Goal: Information Seeking & Learning: Learn about a topic

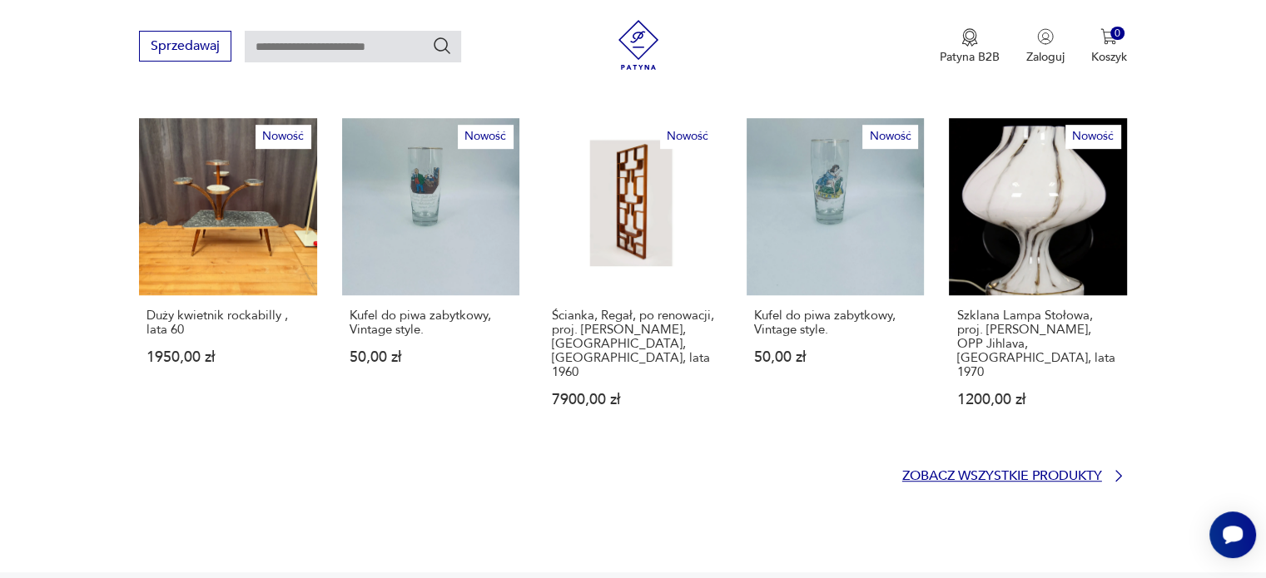
click at [979, 471] on p "Zobacz wszystkie produkty" at bounding box center [1002, 476] width 200 height 11
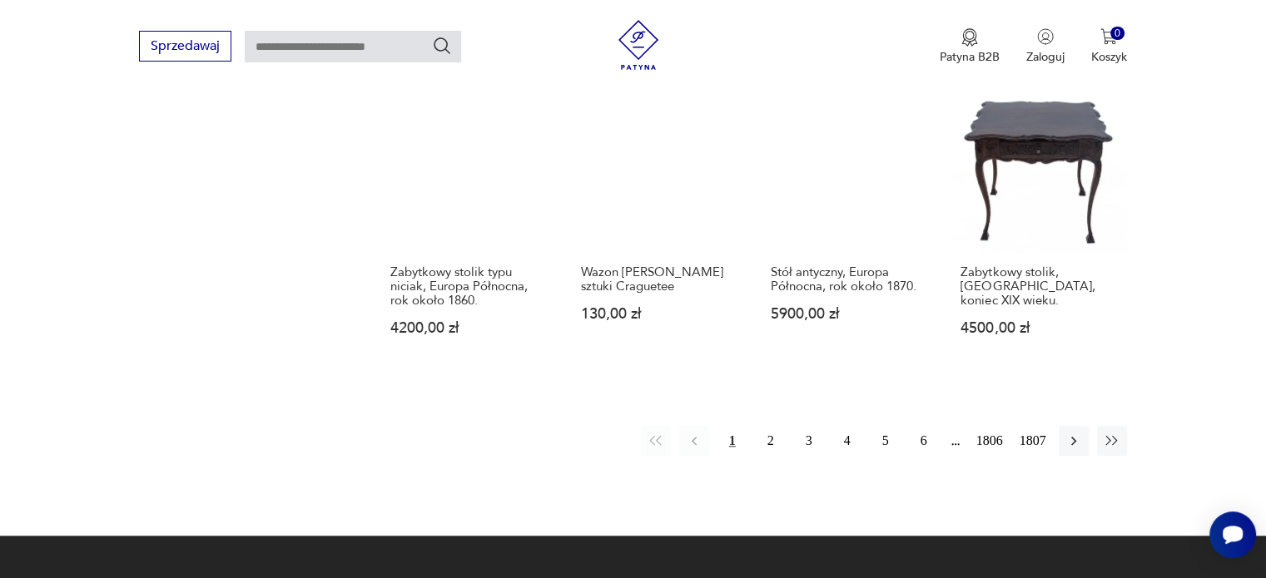
scroll to position [1489, 0]
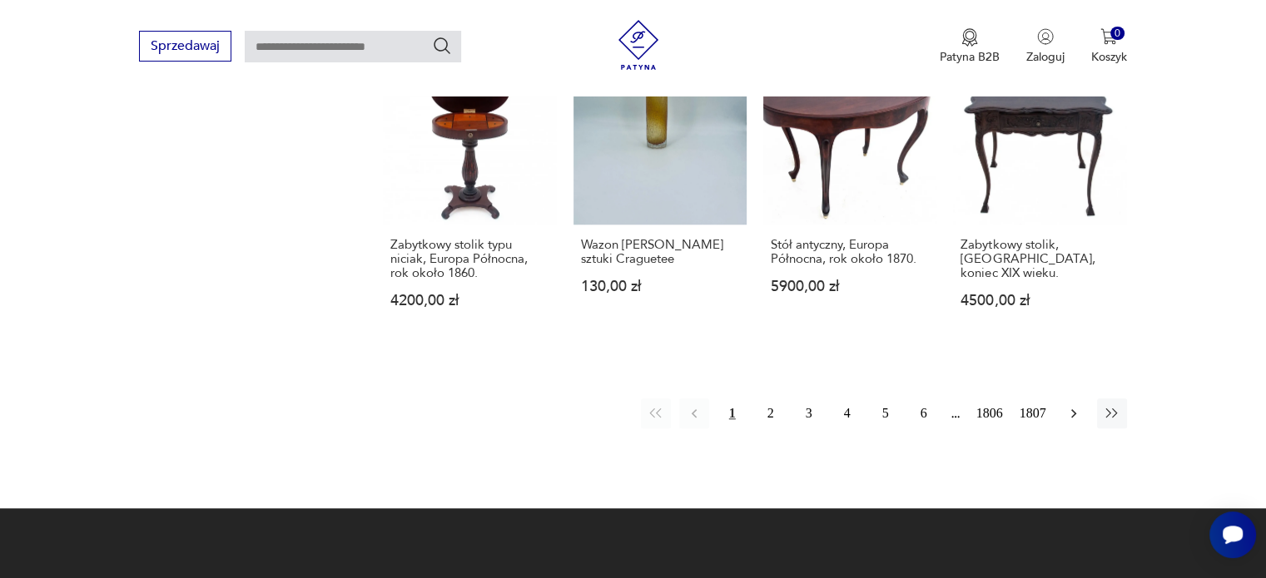
click at [1075, 410] on icon "button" at bounding box center [1073, 414] width 5 height 9
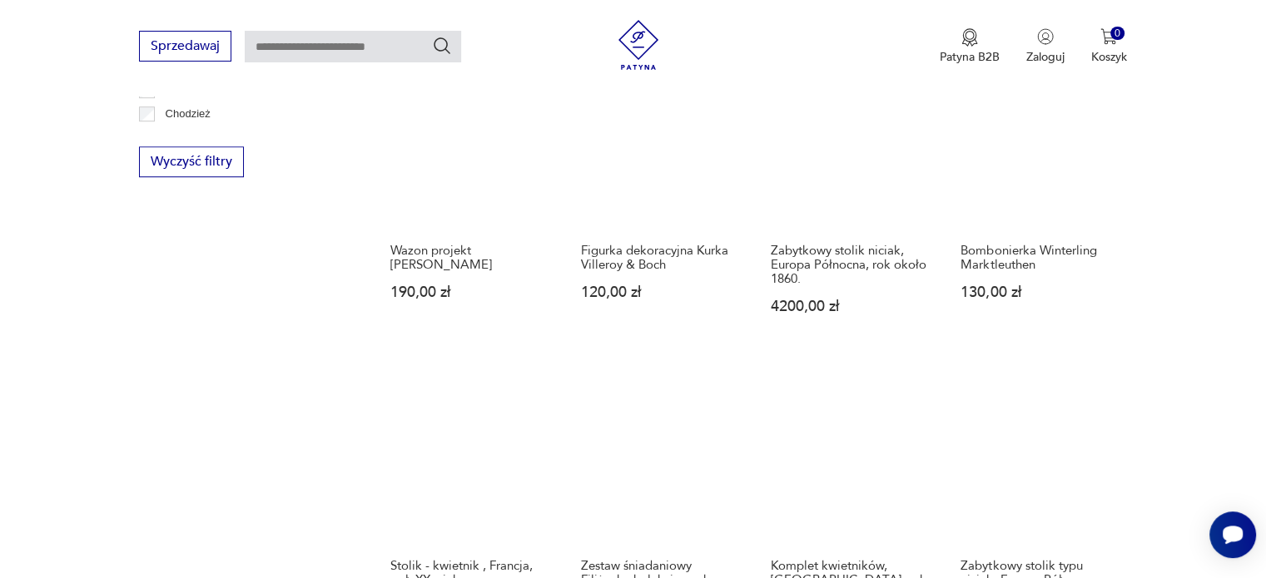
scroll to position [1297, 0]
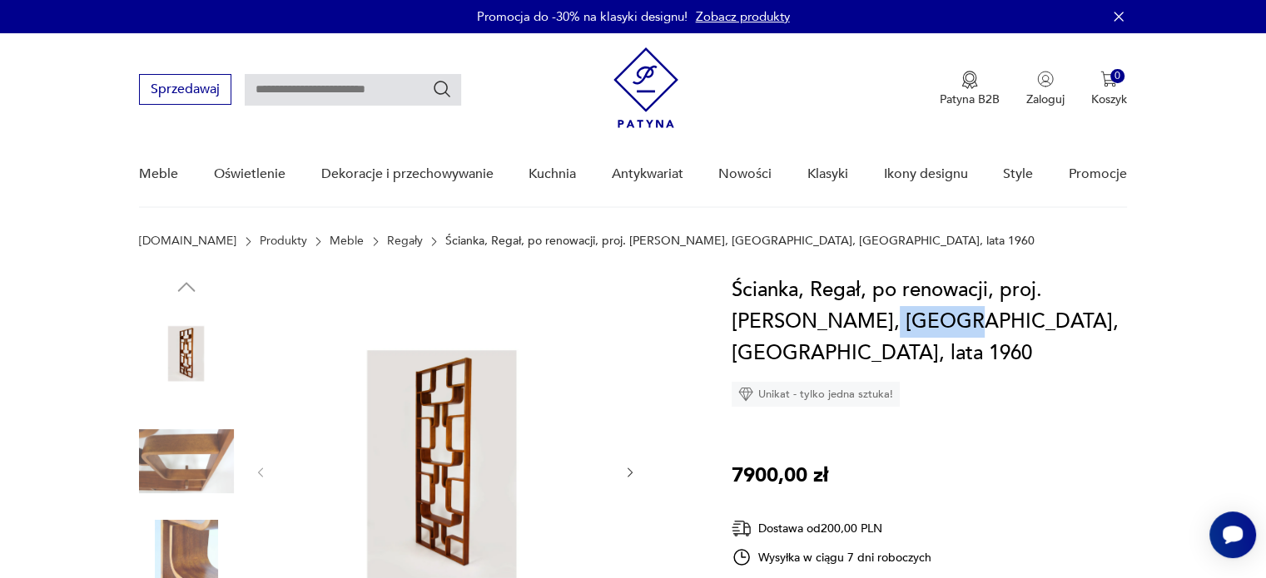
drag, startPoint x: 793, startPoint y: 321, endPoint x: 862, endPoint y: 315, distance: 69.3
click at [862, 315] on h1 "Ścianka, Regał, po renowacji, proj. [PERSON_NAME], [GEOGRAPHIC_DATA], [GEOGRAPH…" at bounding box center [929, 322] width 395 height 95
copy h1 "Holesov"
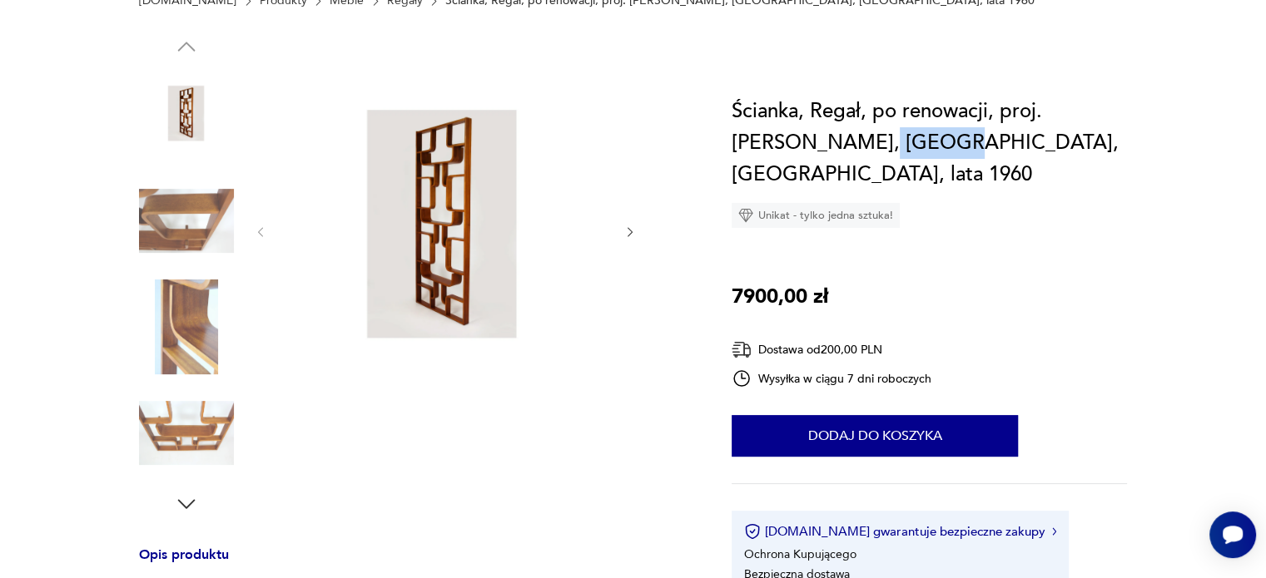
scroll to position [250, 0]
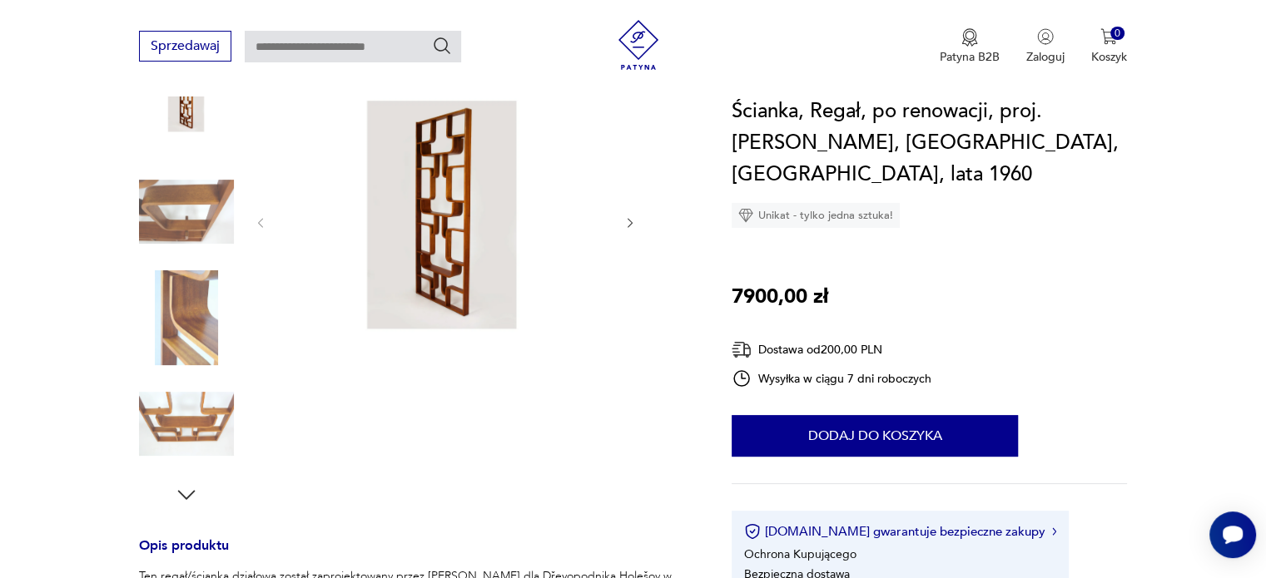
click at [638, 217] on div at bounding box center [415, 266] width 553 height 483
click at [631, 222] on icon "button" at bounding box center [630, 223] width 5 height 10
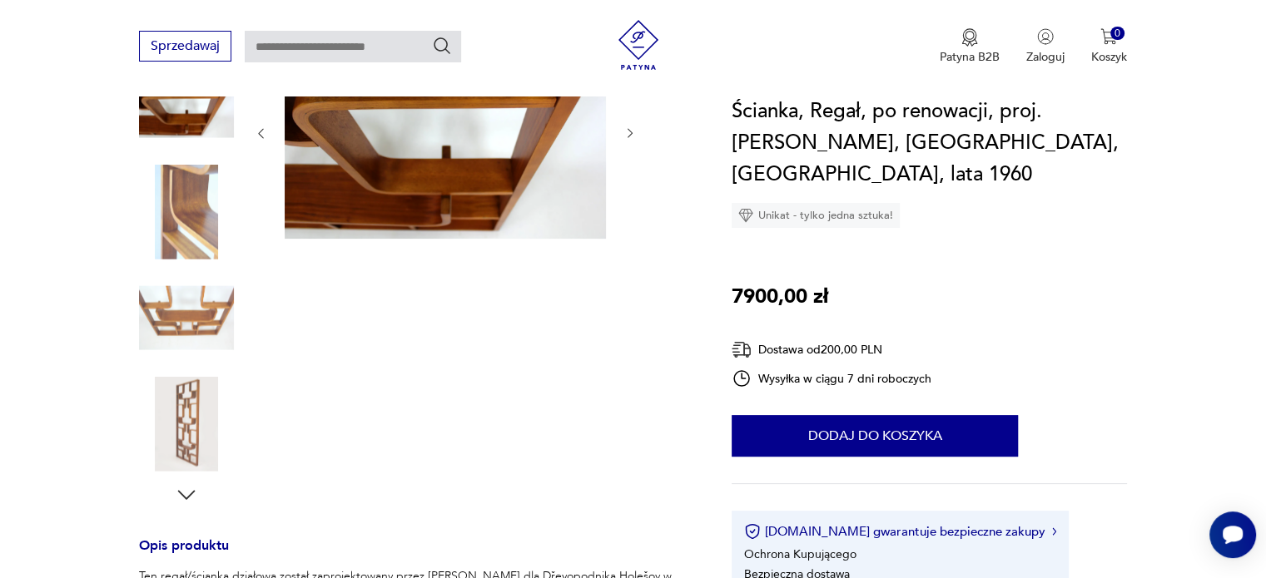
click at [631, 222] on div at bounding box center [445, 133] width 383 height 217
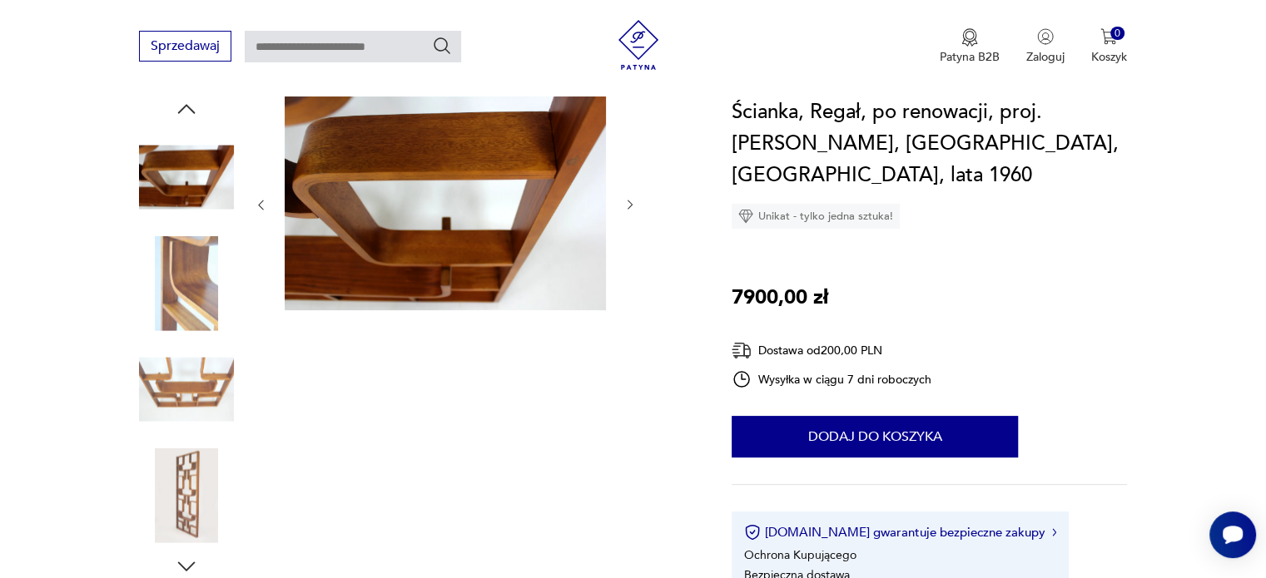
scroll to position [83, 0]
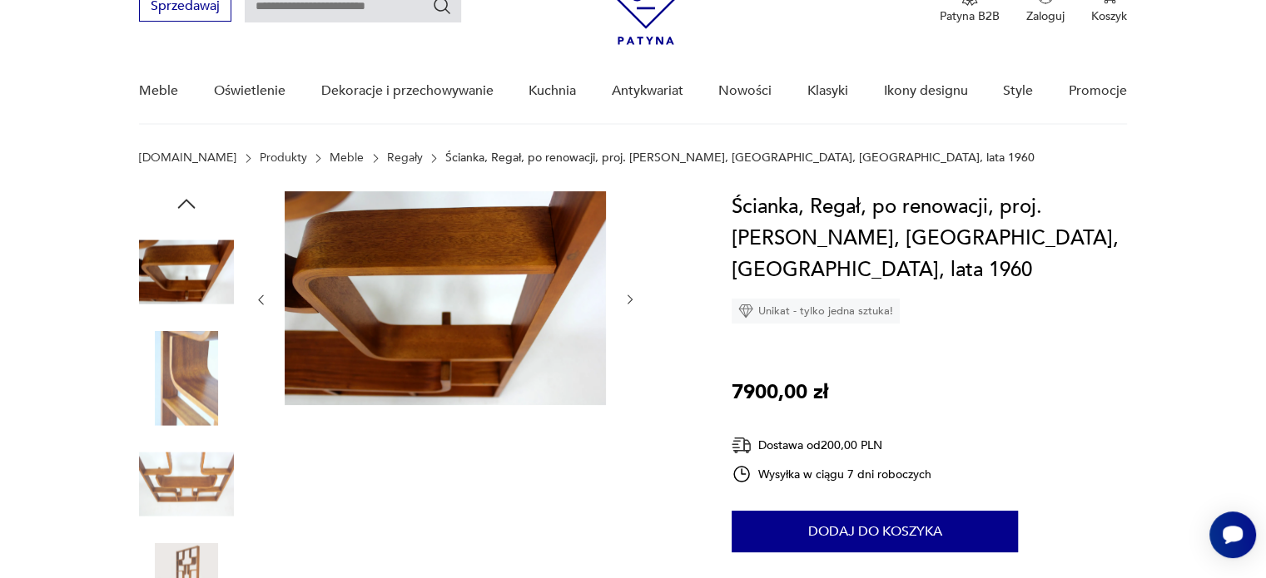
click at [628, 300] on icon "button" at bounding box center [630, 300] width 14 height 14
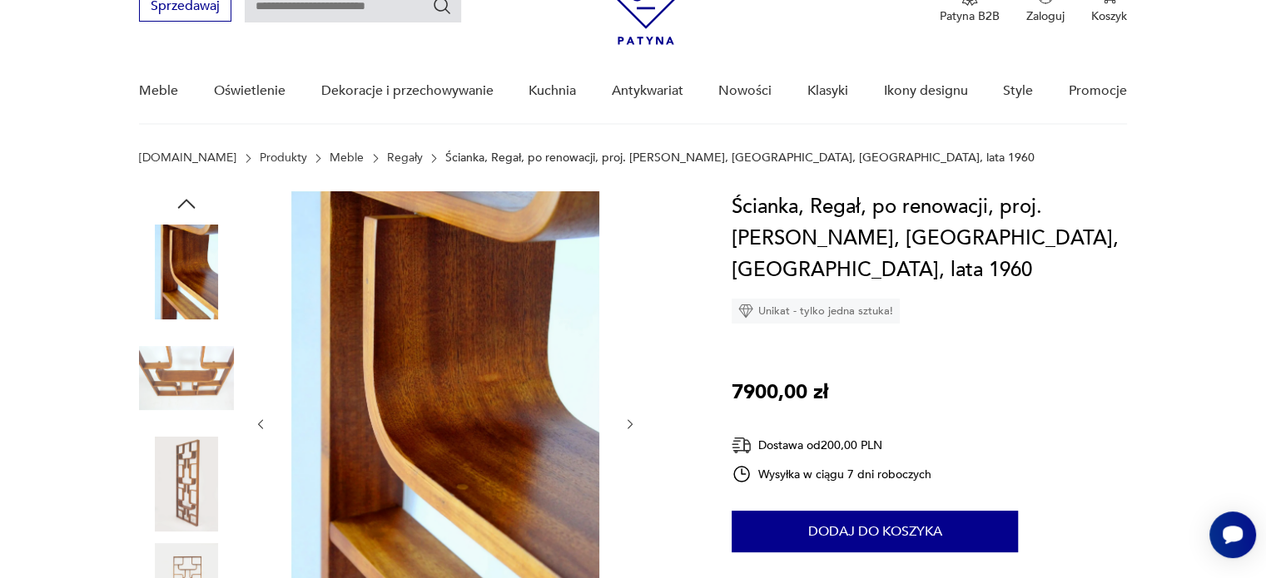
click at [629, 426] on icon "button" at bounding box center [630, 424] width 5 height 10
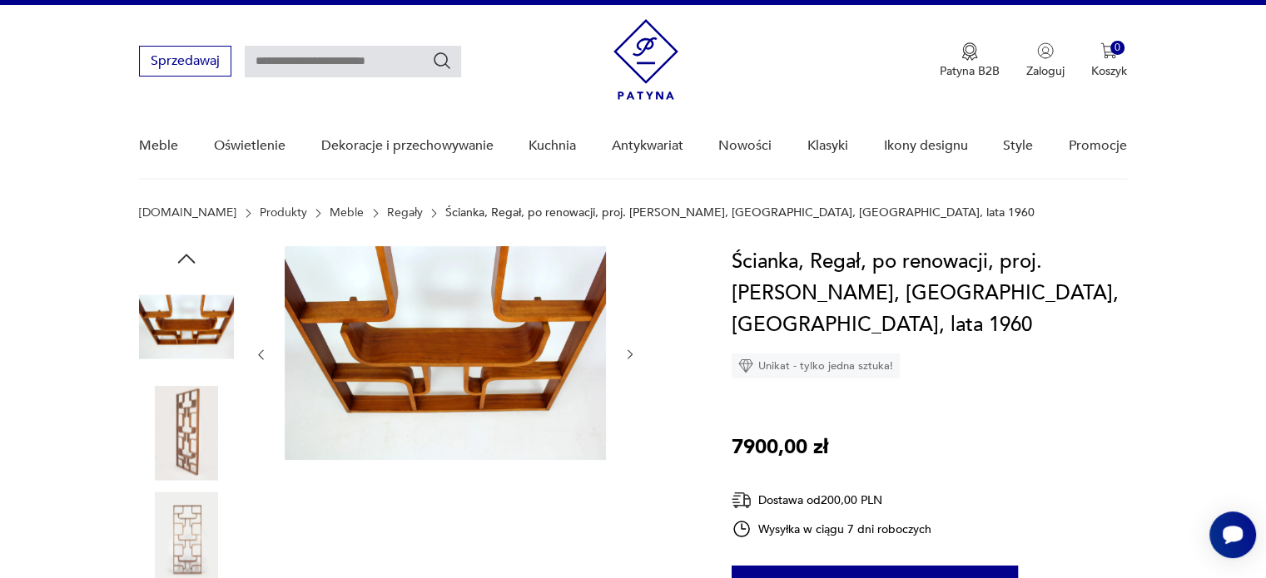
scroll to position [0, 0]
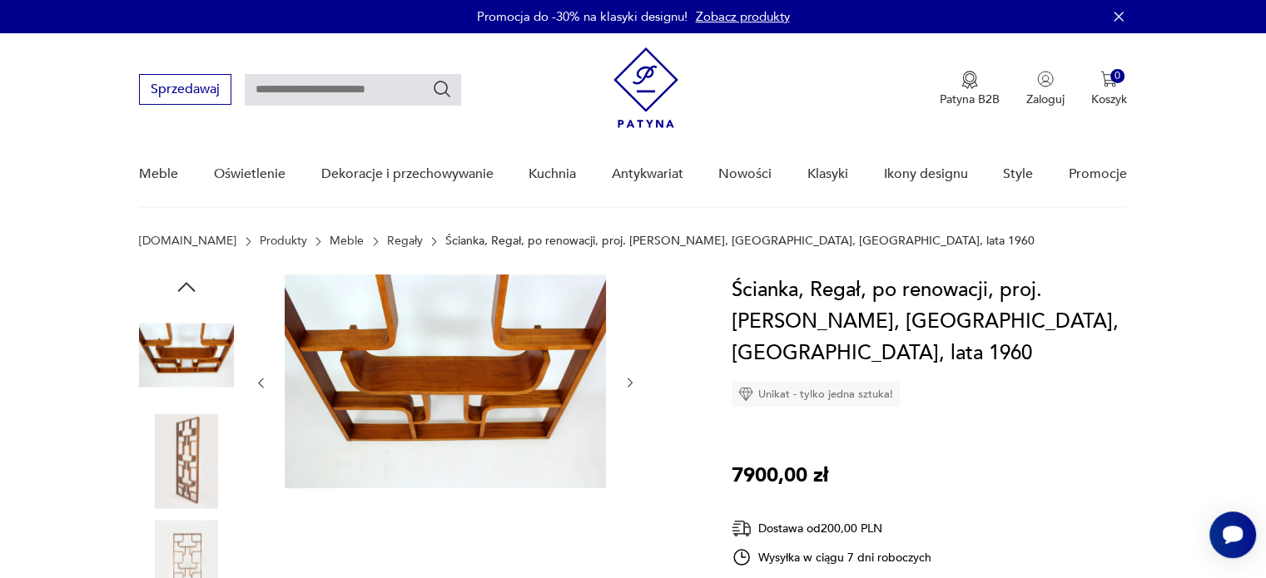
paste input "*******"
type input "*******"
click at [444, 87] on icon "Szukaj" at bounding box center [442, 89] width 20 height 20
type input "*******"
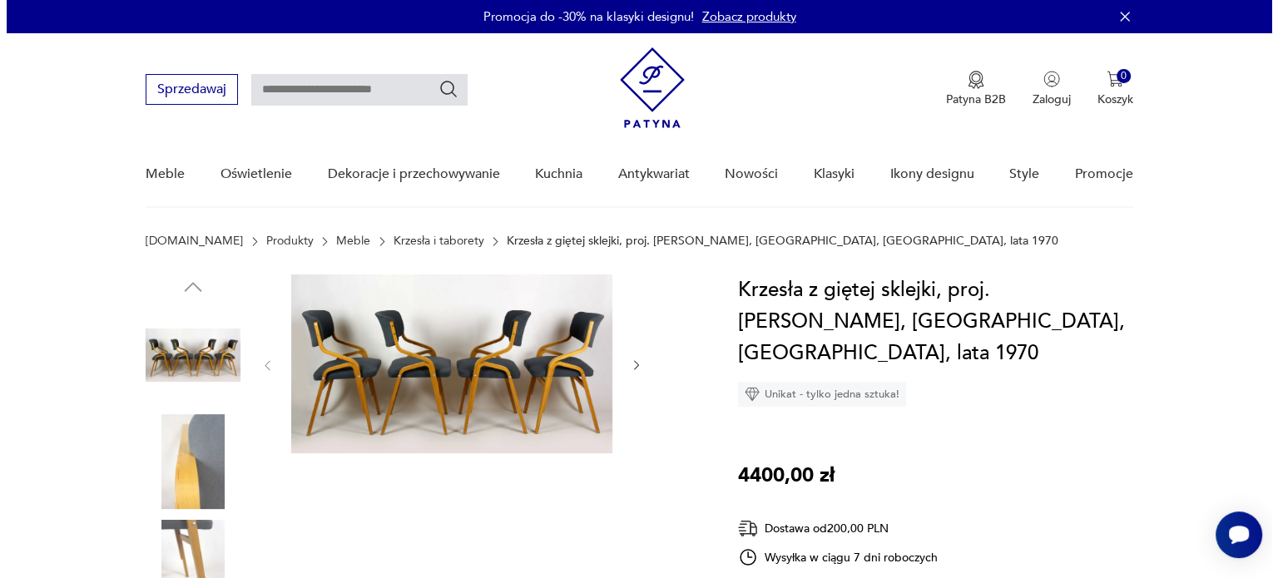
scroll to position [166, 0]
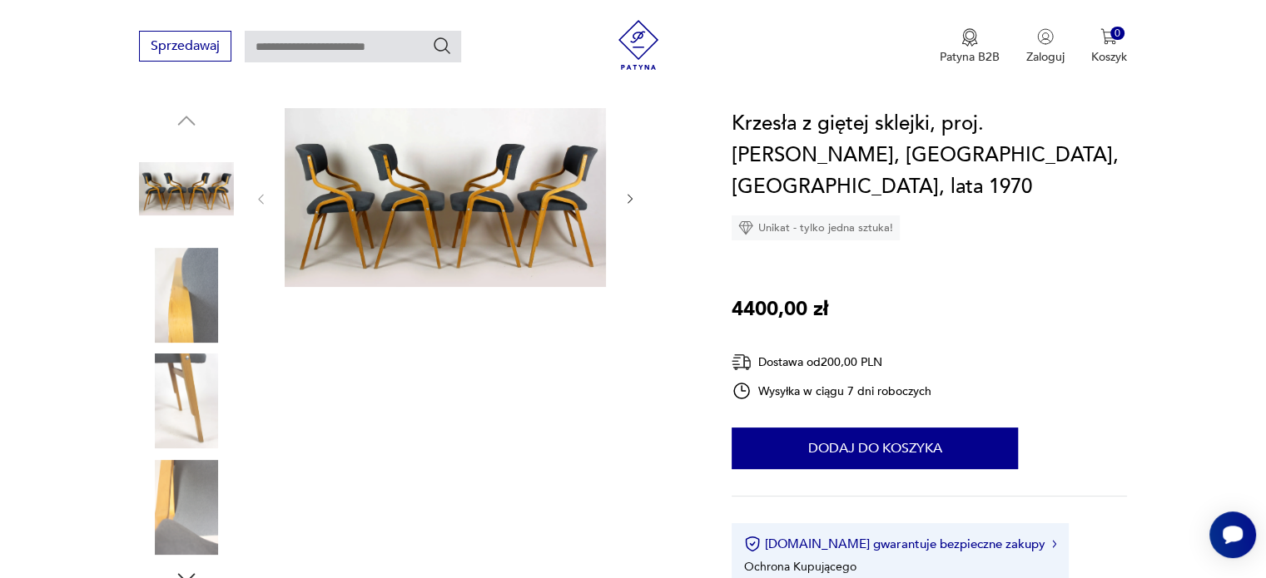
click at [630, 196] on icon "button" at bounding box center [630, 199] width 14 height 14
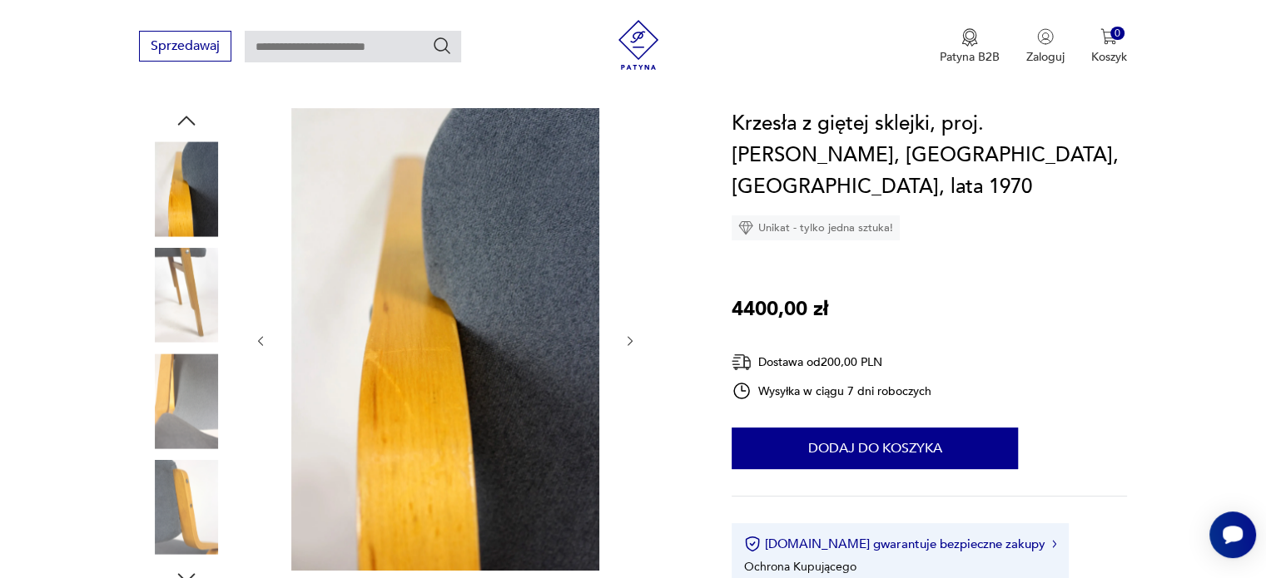
click at [625, 339] on icon "button" at bounding box center [630, 342] width 14 height 14
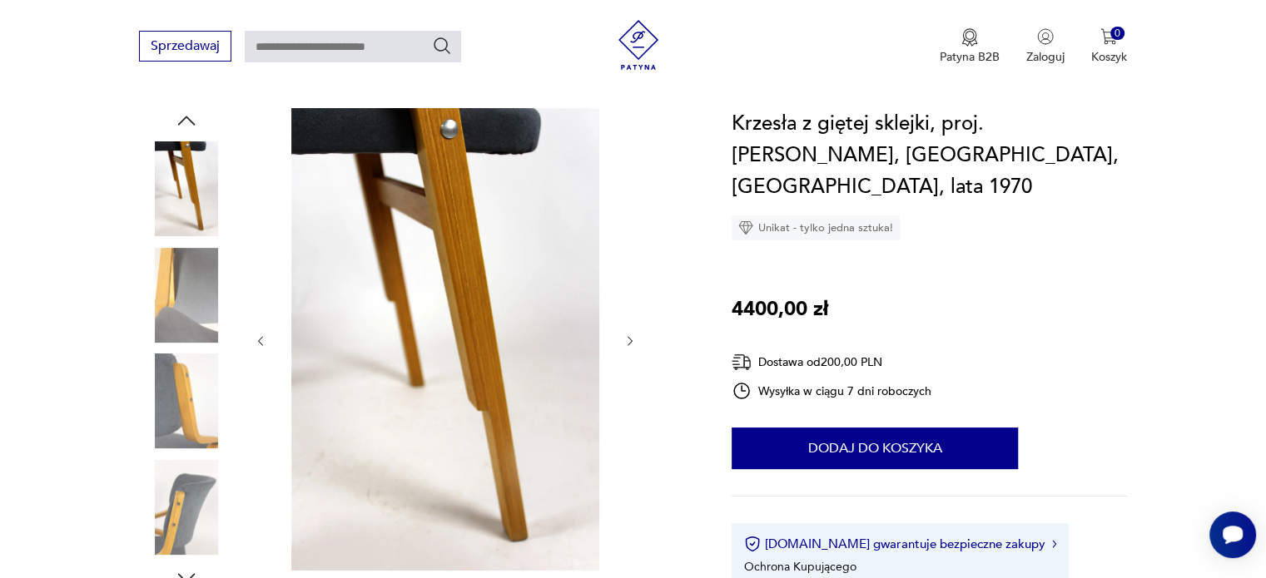
click at [625, 339] on icon "button" at bounding box center [630, 342] width 14 height 14
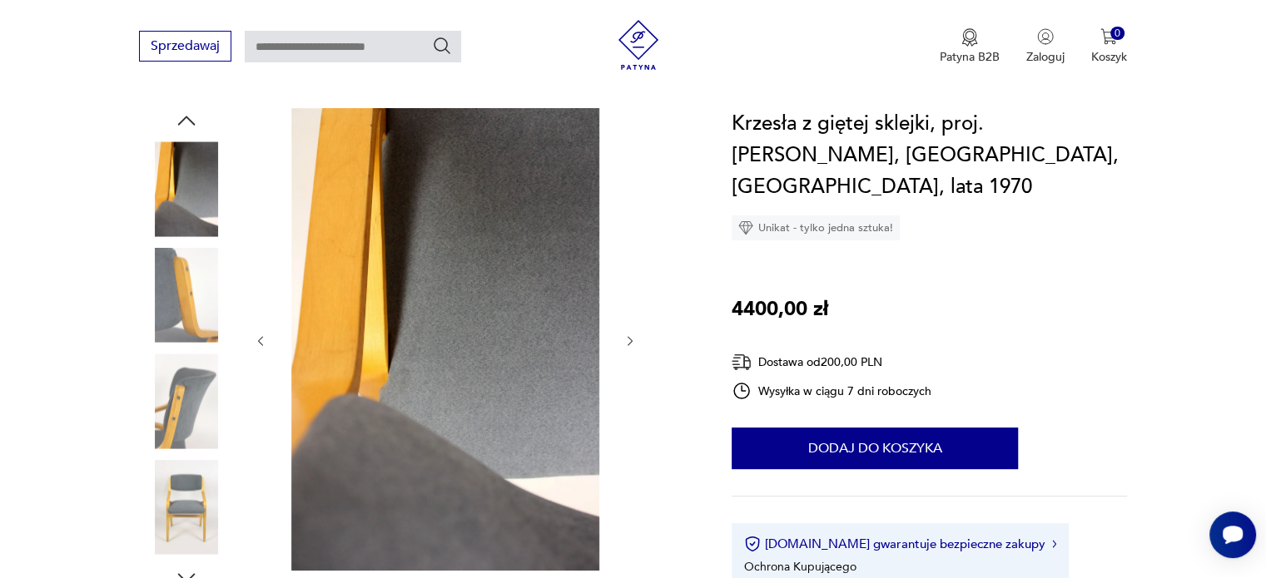
click at [625, 339] on icon "button" at bounding box center [630, 342] width 14 height 14
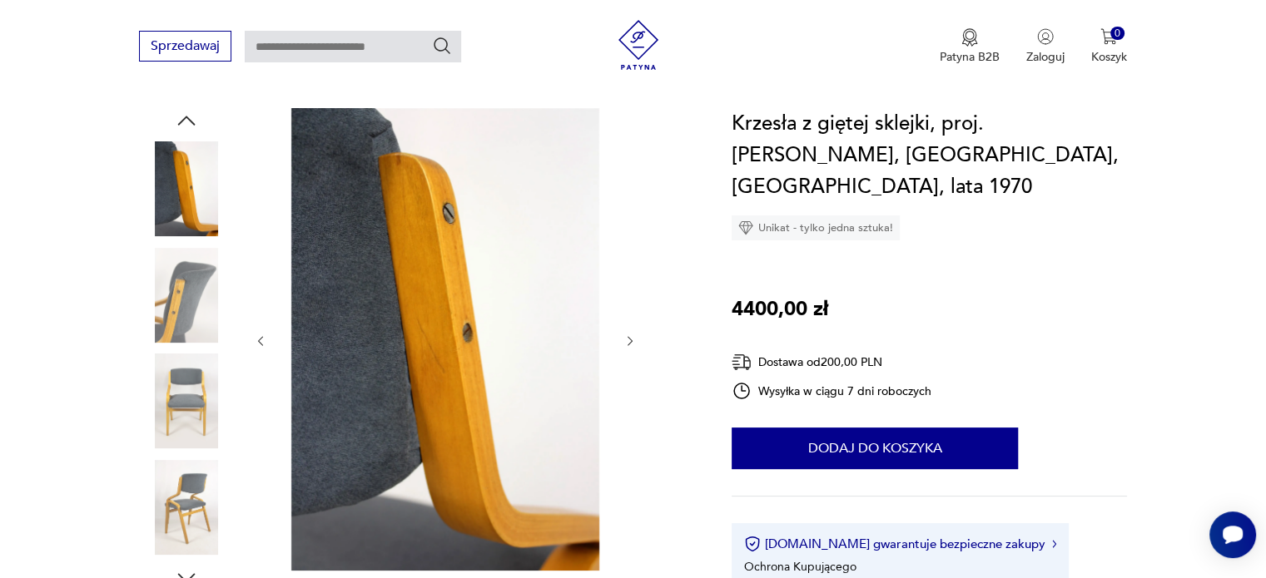
click at [625, 339] on icon "button" at bounding box center [630, 342] width 14 height 14
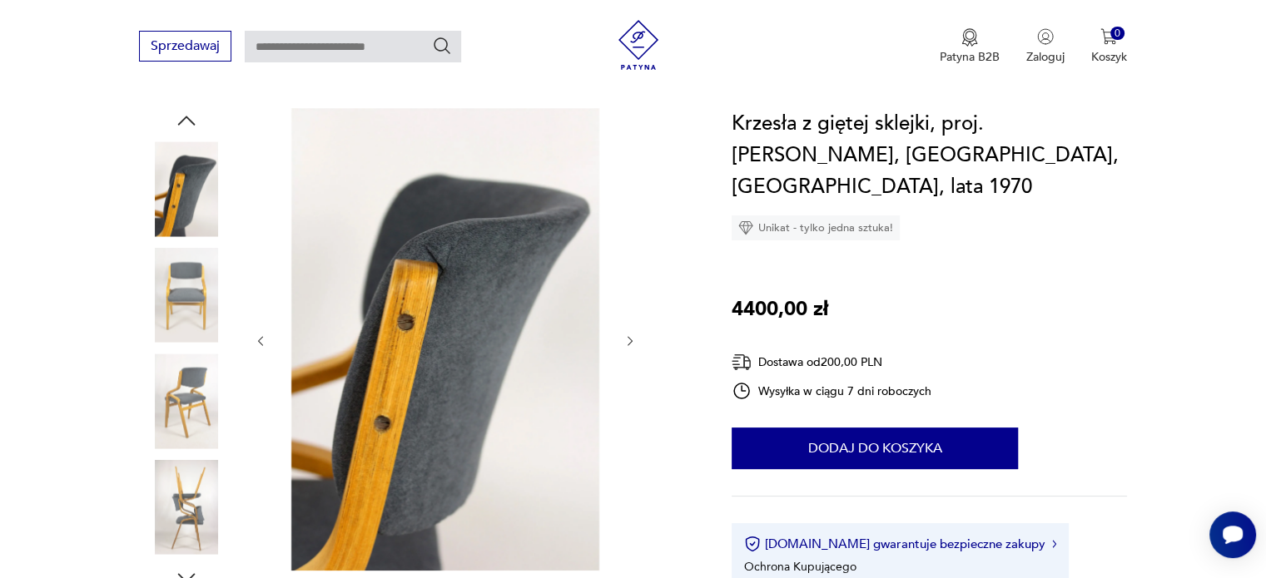
click at [625, 339] on icon "button" at bounding box center [630, 342] width 14 height 14
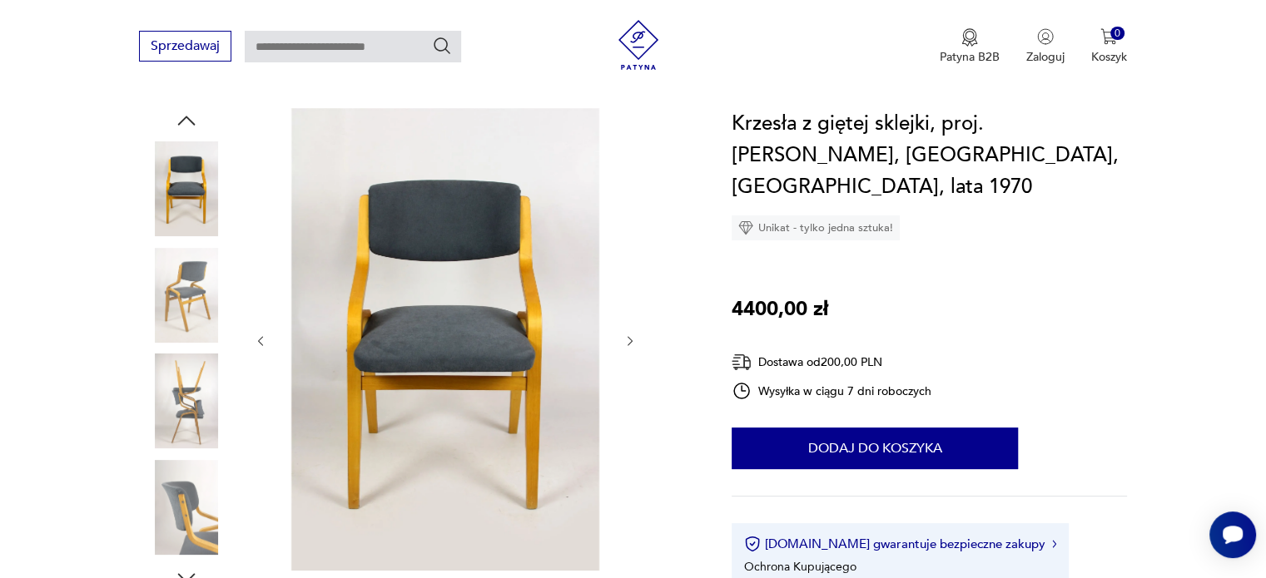
click at [625, 339] on icon "button" at bounding box center [630, 342] width 14 height 14
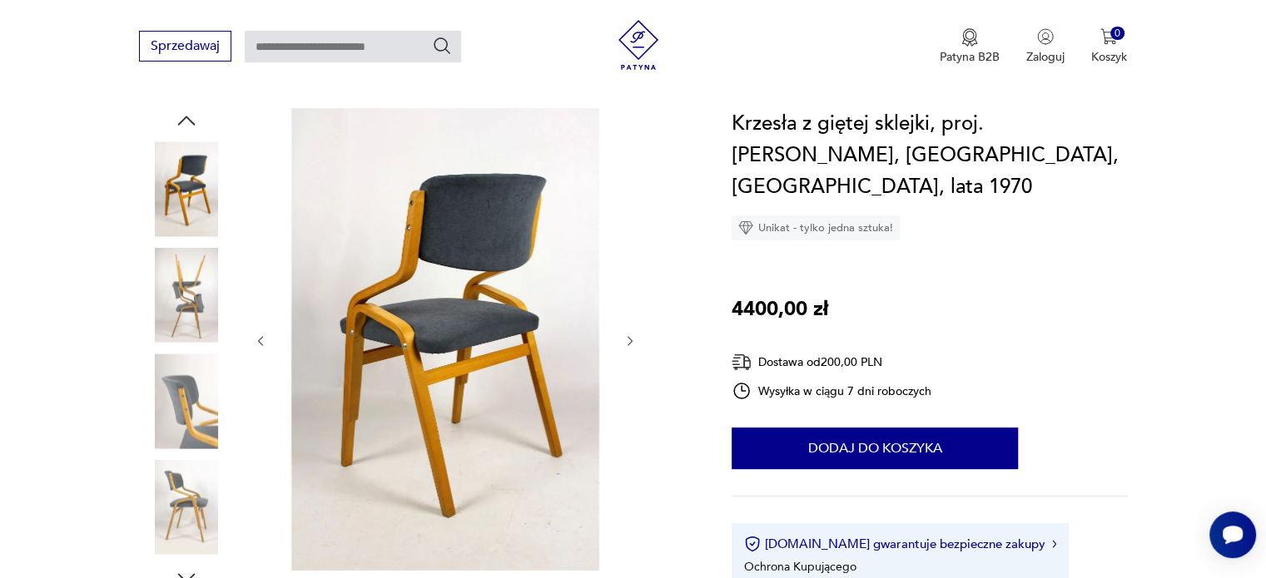
click at [469, 279] on img at bounding box center [445, 339] width 321 height 463
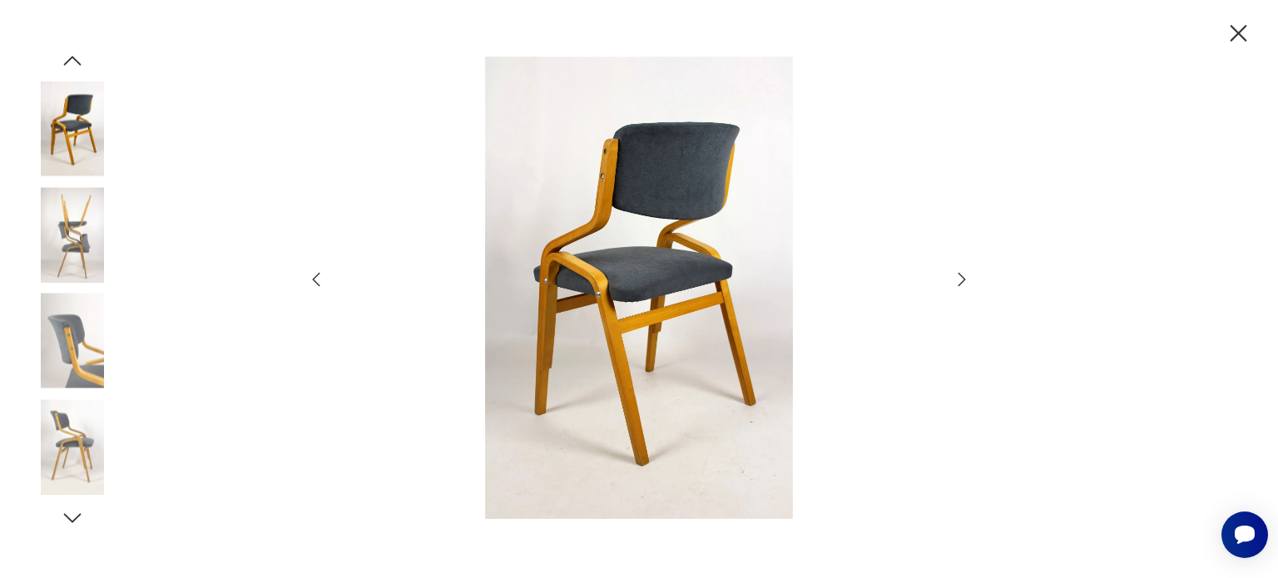
click at [626, 249] on img at bounding box center [639, 288] width 593 height 463
click at [956, 283] on icon "button" at bounding box center [962, 280] width 20 height 20
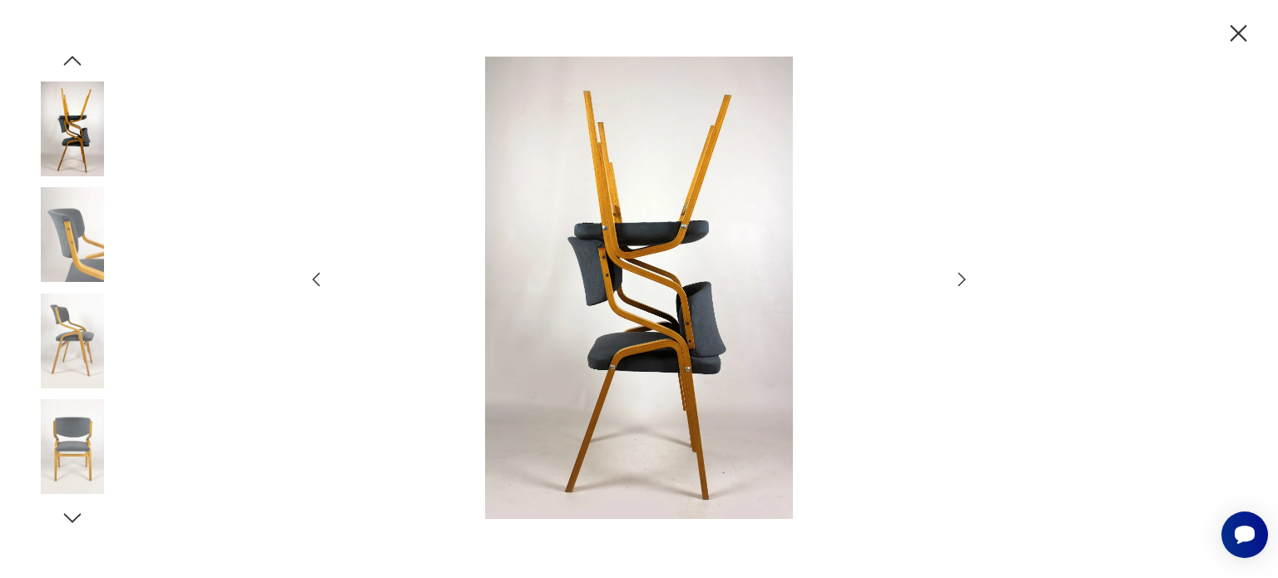
click at [956, 283] on icon "button" at bounding box center [962, 280] width 20 height 20
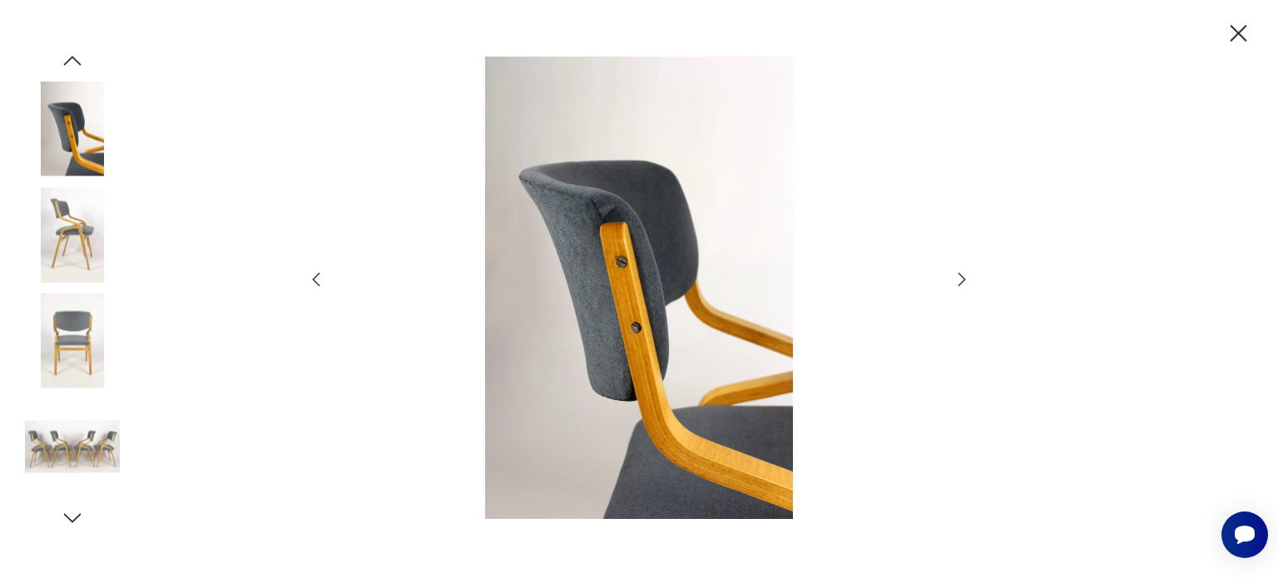
click at [955, 283] on icon "button" at bounding box center [962, 280] width 20 height 20
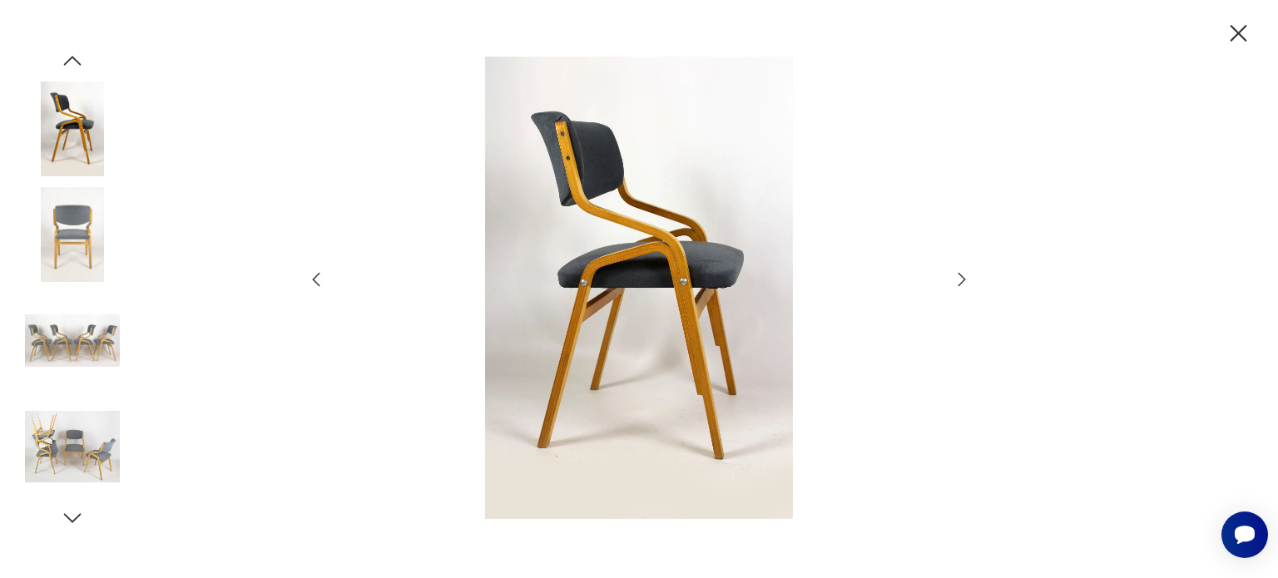
click at [955, 283] on icon "button" at bounding box center [962, 280] width 20 height 20
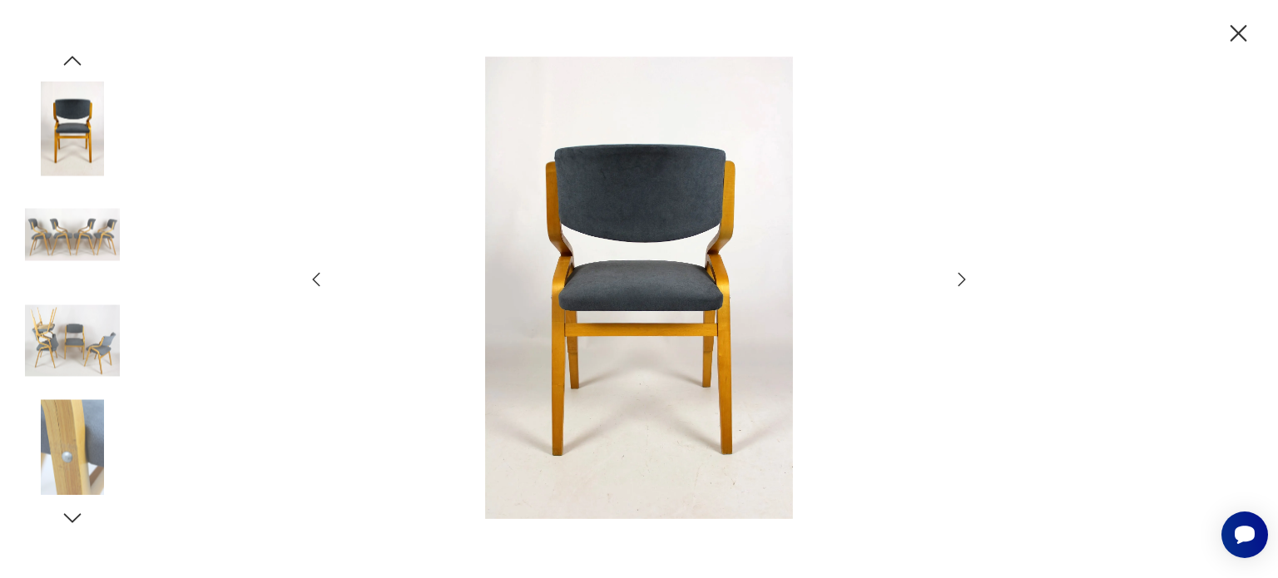
click at [955, 283] on icon "button" at bounding box center [962, 280] width 20 height 20
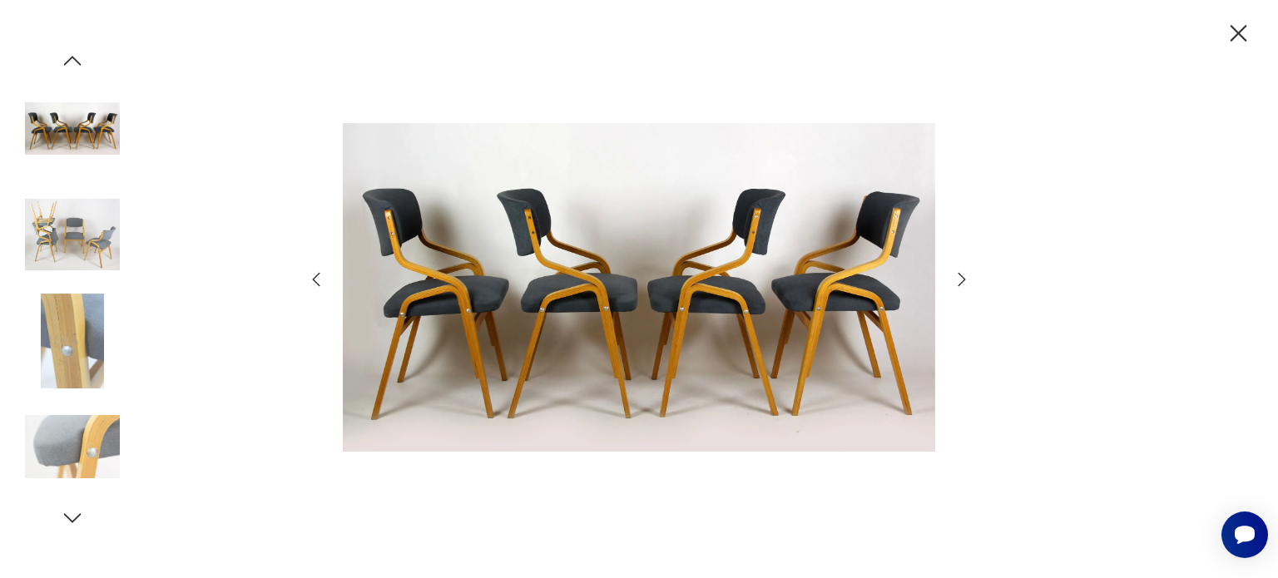
click at [954, 284] on icon "button" at bounding box center [962, 280] width 20 height 20
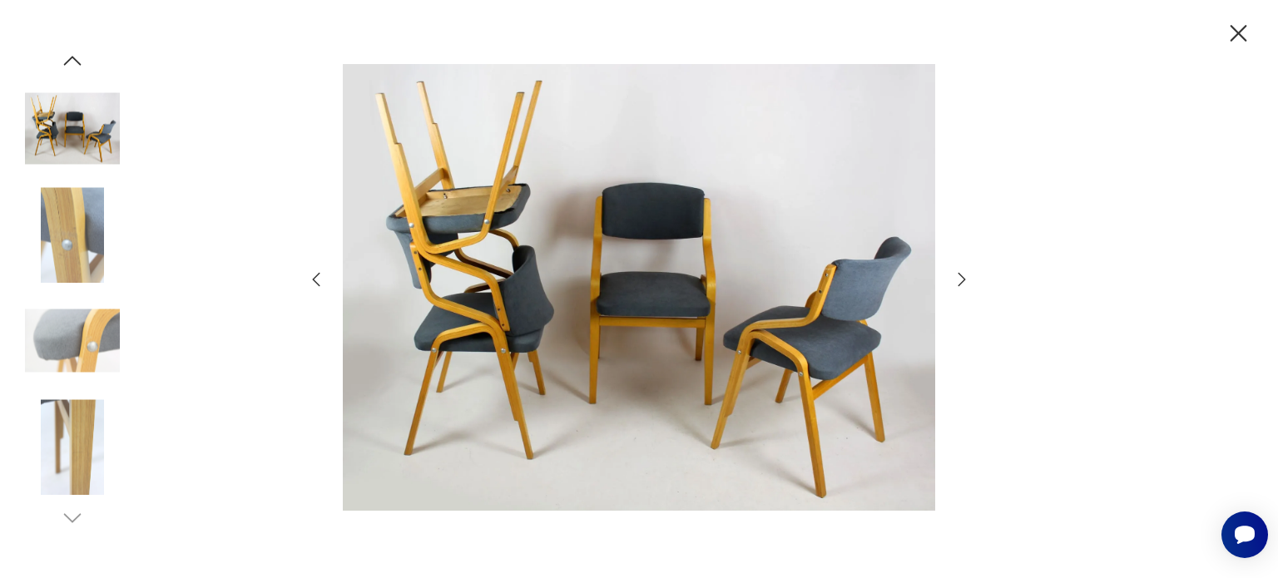
click at [954, 284] on icon "button" at bounding box center [962, 280] width 20 height 20
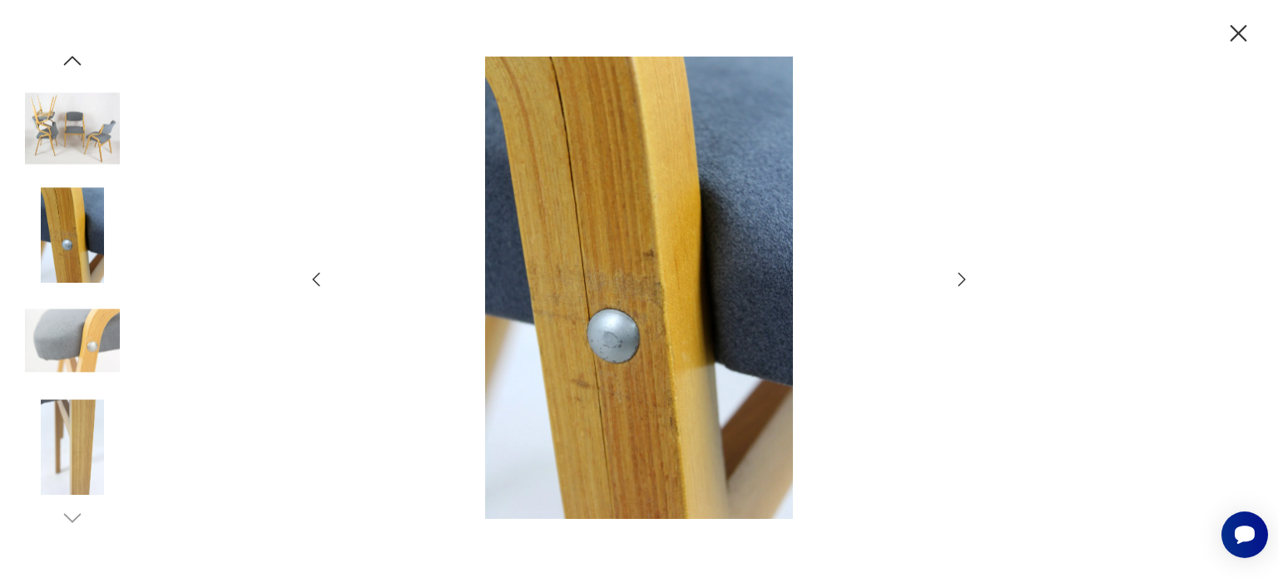
click at [954, 284] on icon "button" at bounding box center [962, 280] width 20 height 20
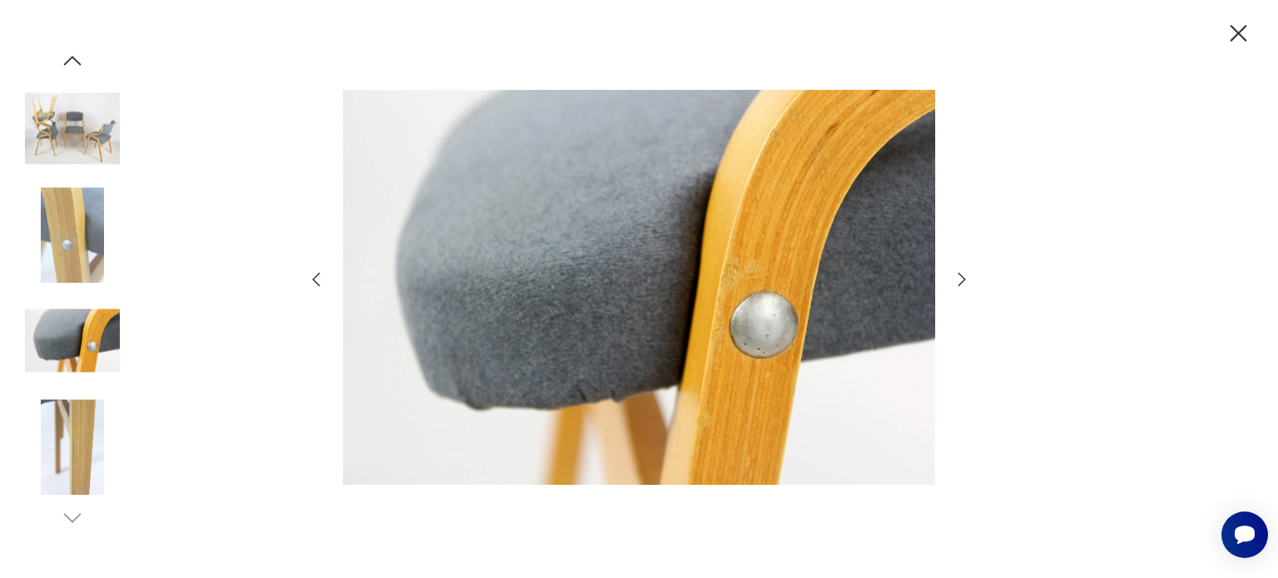
click at [954, 284] on icon "button" at bounding box center [962, 280] width 20 height 20
